Goal: Task Accomplishment & Management: Manage account settings

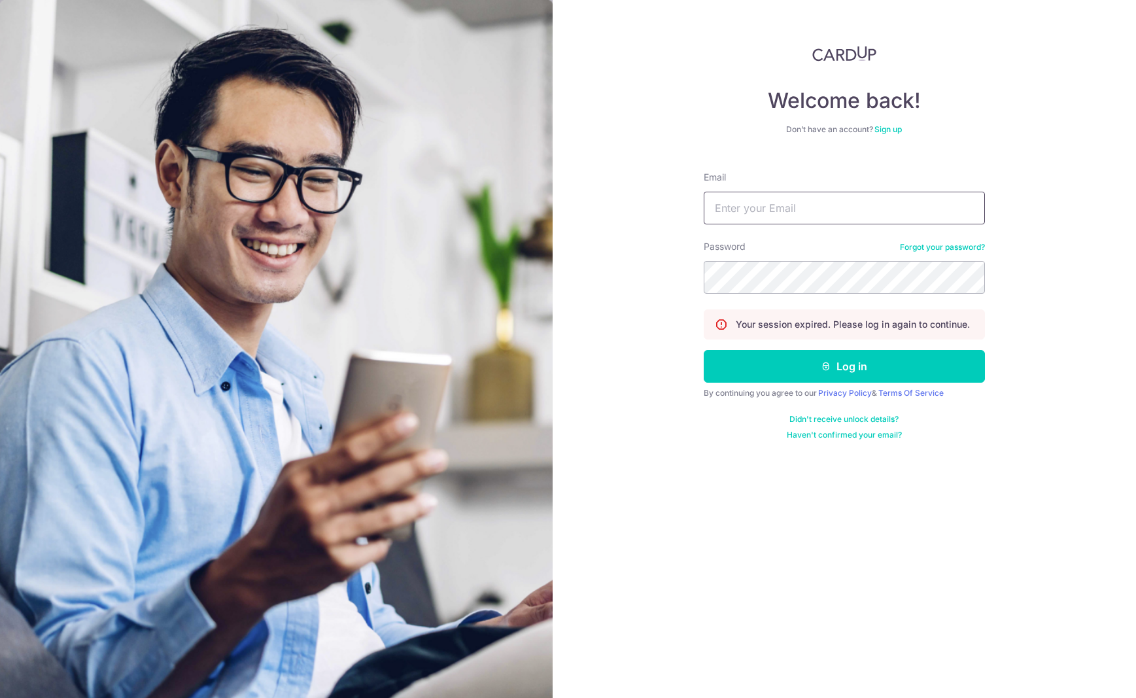
click at [810, 217] on input "Email" at bounding box center [843, 208] width 281 height 33
type input "[EMAIL_ADDRESS][DOMAIN_NAME]"
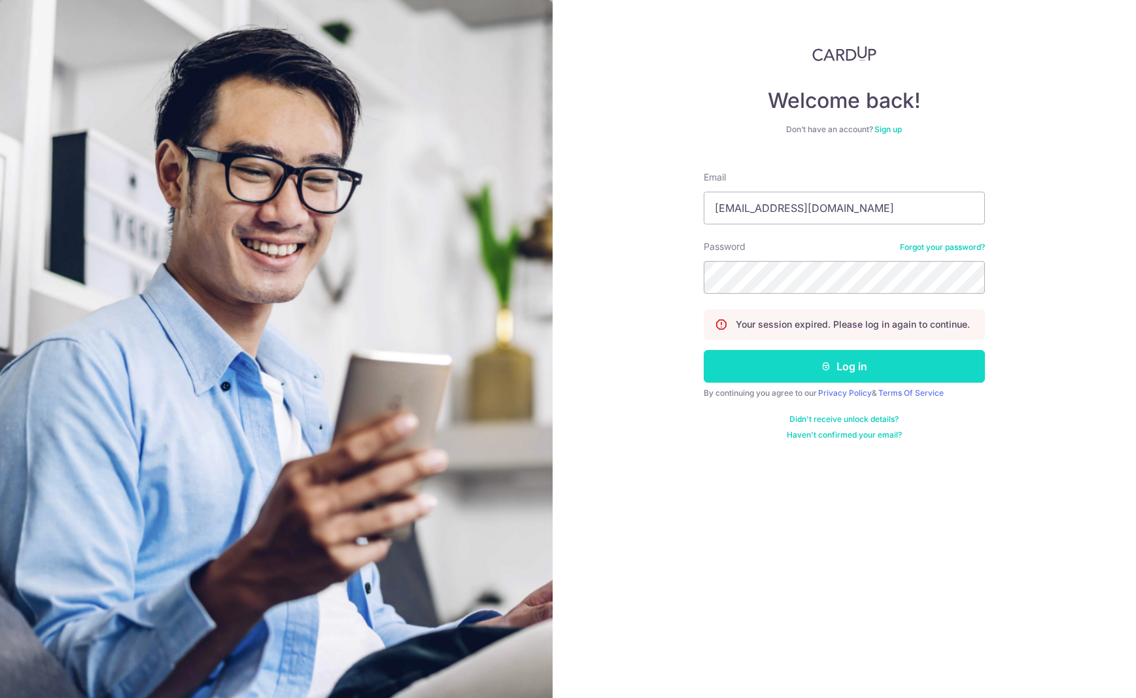
click at [842, 362] on button "Log in" at bounding box center [843, 366] width 281 height 33
